Goal: Task Accomplishment & Management: Manage account settings

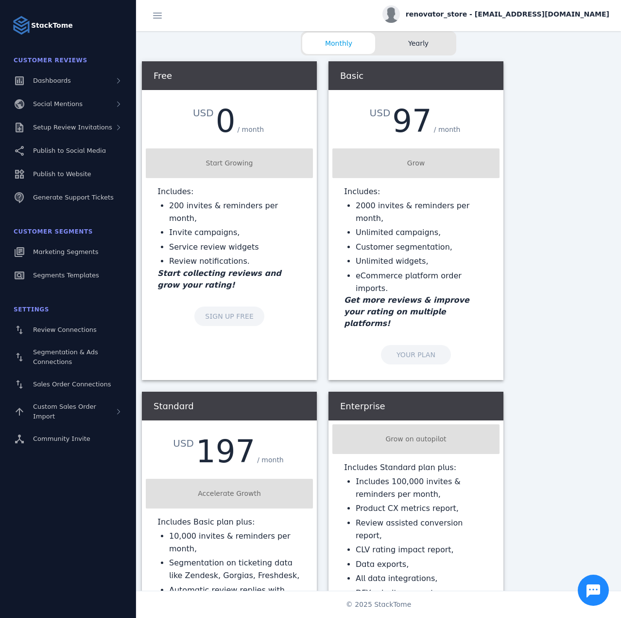
click at [526, 12] on span "renovator_store - [EMAIL_ADDRESS][DOMAIN_NAME]" at bounding box center [508, 14] width 204 height 10
click at [577, 58] on span "Billing" at bounding box center [575, 62] width 21 height 12
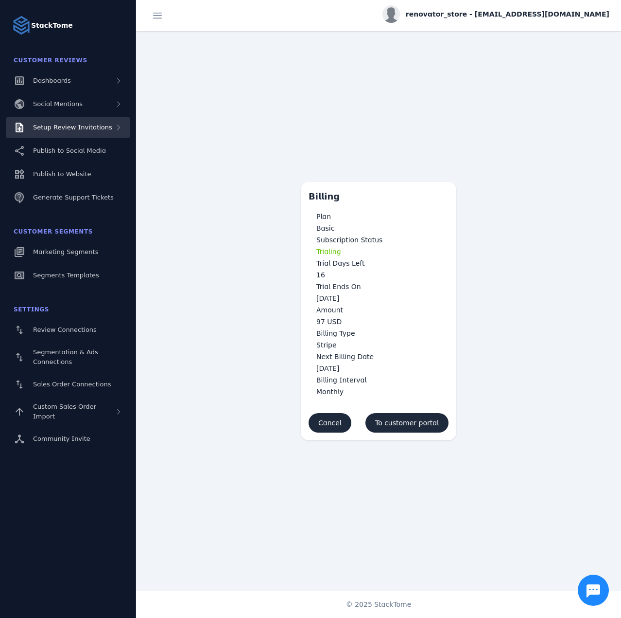
click at [73, 121] on div "Setup Review Invitations" at bounding box center [68, 127] width 124 height 21
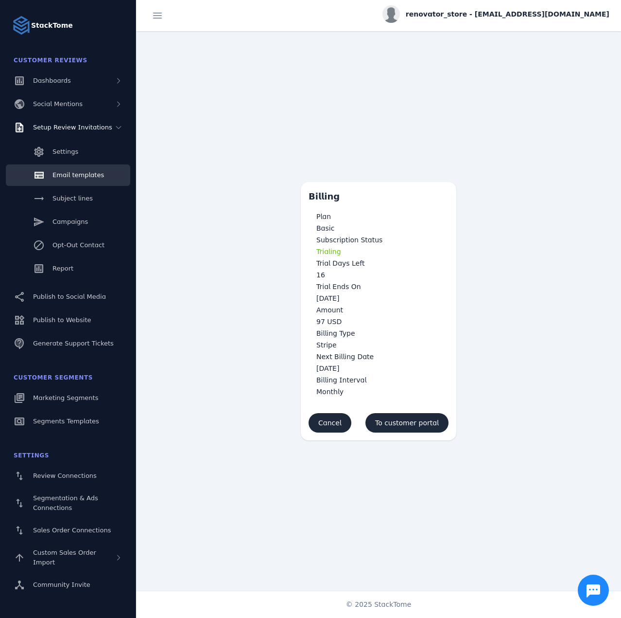
click at [82, 172] on span "Email templates" at bounding box center [79, 174] width 52 height 7
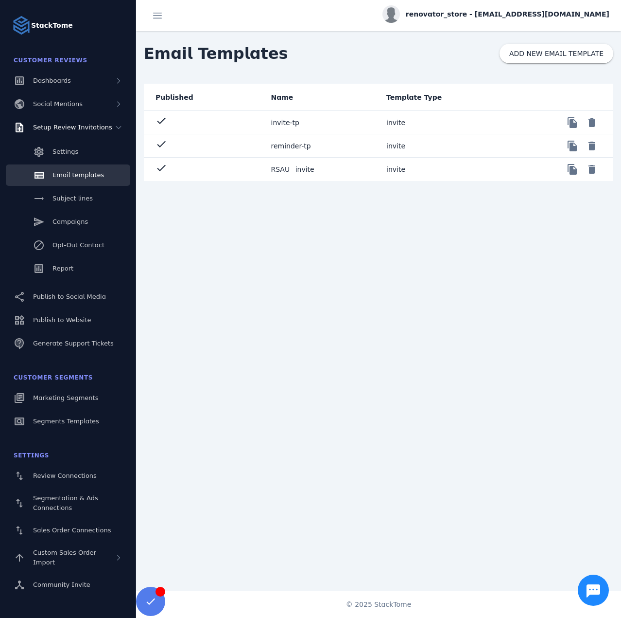
click at [248, 172] on mat-cell "check" at bounding box center [204, 169] width 120 height 23
click at [238, 124] on mat-cell "check" at bounding box center [204, 122] width 120 height 23
click at [489, 17] on span "renovator_store - [EMAIL_ADDRESS][DOMAIN_NAME]" at bounding box center [508, 14] width 204 height 10
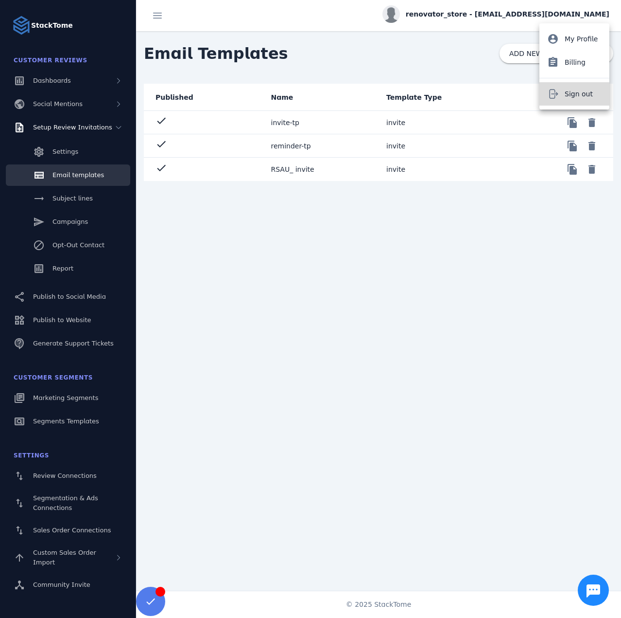
click at [556, 96] on icon at bounding box center [554, 94] width 12 height 12
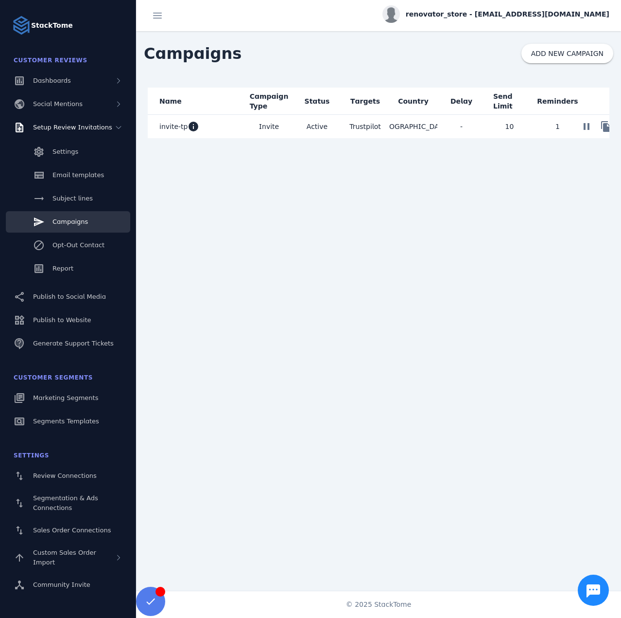
click at [234, 130] on mat-cell "invite-tp info" at bounding box center [196, 126] width 97 height 23
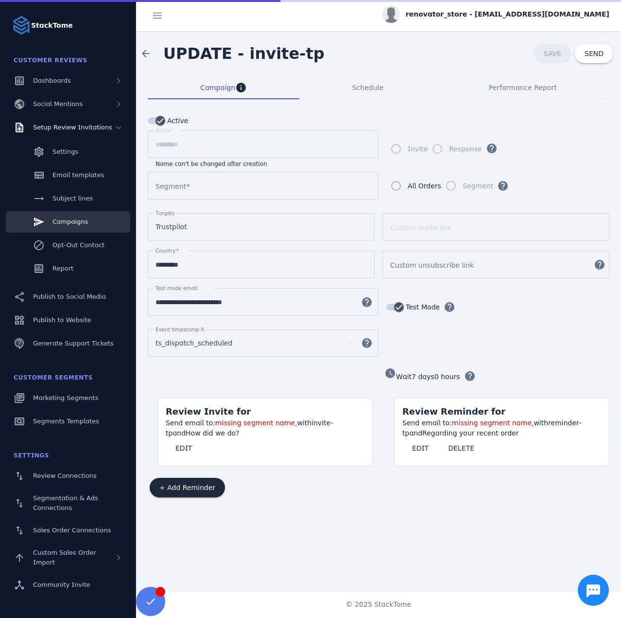
type input "**********"
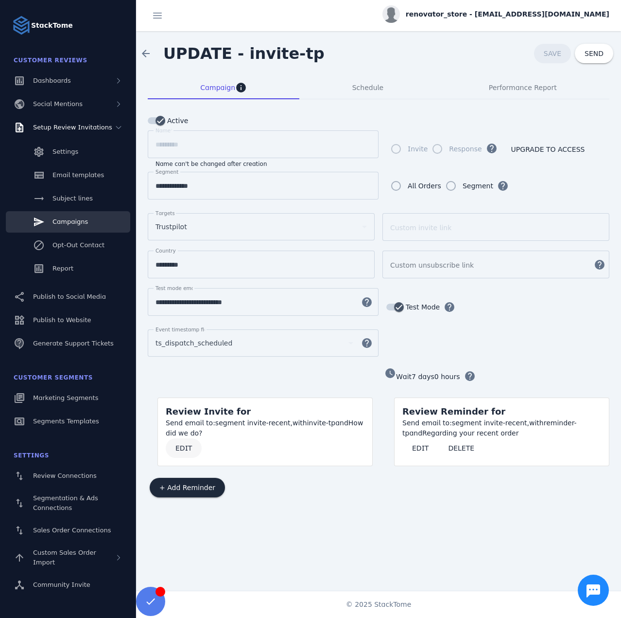
click at [187, 436] on span at bounding box center [184, 447] width 36 height 23
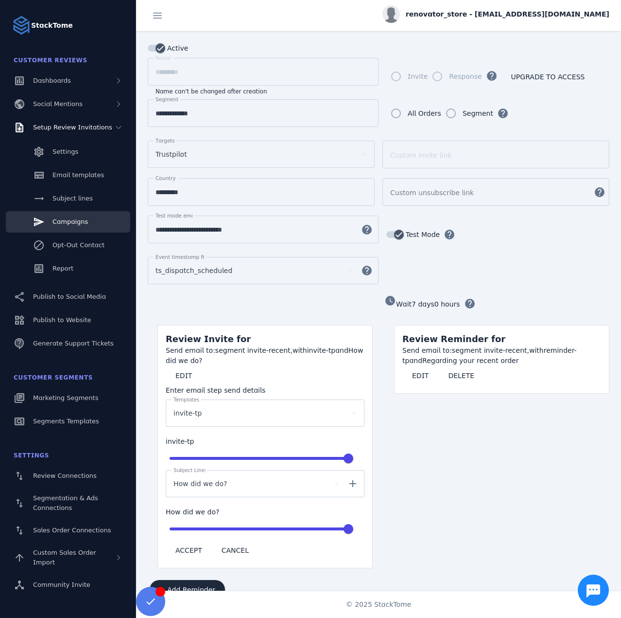
scroll to position [91, 0]
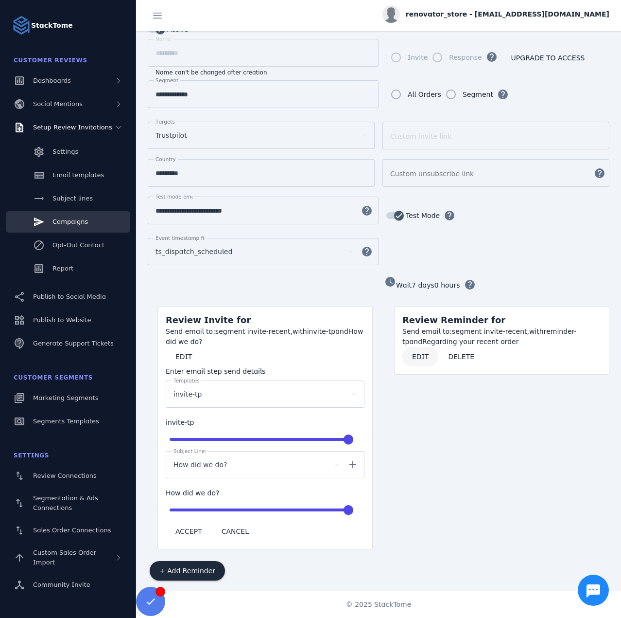
click at [419, 353] on span "EDIT" at bounding box center [420, 356] width 17 height 7
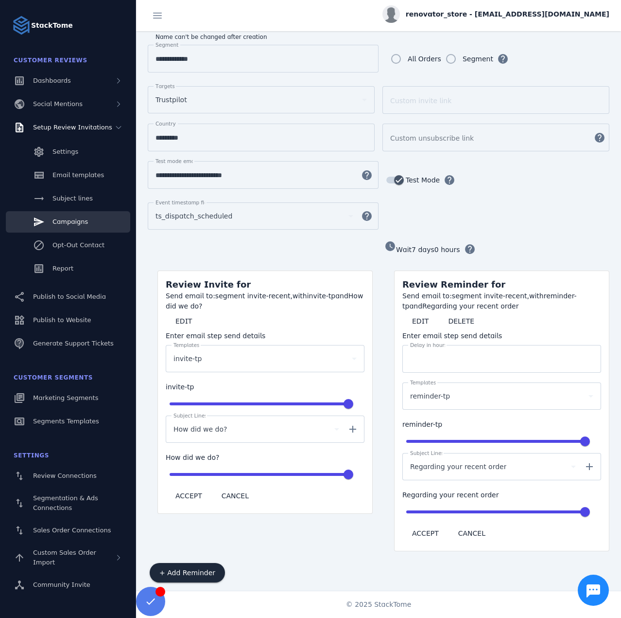
scroll to position [128, 0]
